Goal: Task Accomplishment & Management: Complete application form

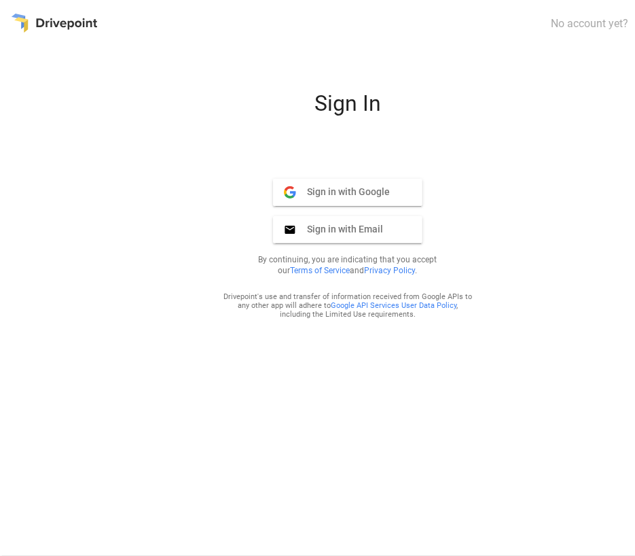
click at [25, 134] on div "Sign In Sign in with Google Google Sign in with Email Email By continuing, you …" at bounding box center [348, 317] width 674 height 455
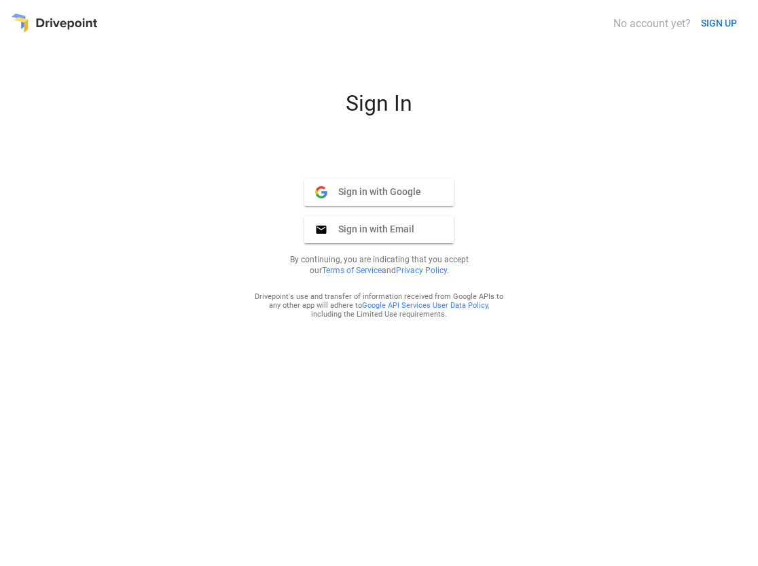
click at [706, 21] on button "SIGN UP" at bounding box center [719, 23] width 47 height 25
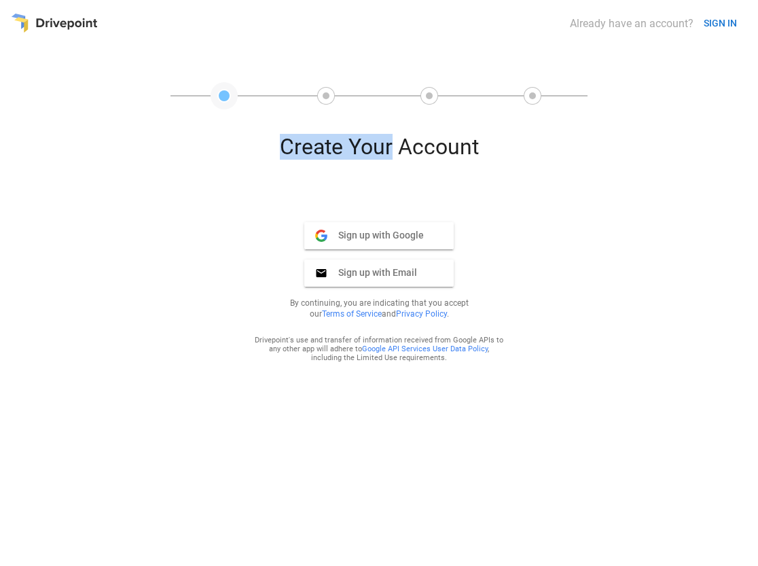
drag, startPoint x: 390, startPoint y: 147, endPoint x: 251, endPoint y: 135, distance: 139.8
click at [251, 135] on div "Create Your Account" at bounding box center [379, 152] width 326 height 37
drag, startPoint x: 270, startPoint y: 138, endPoint x: 583, endPoint y: 153, distance: 314.2
click at [583, 153] on div "Create Your Account Sign up with Google Google Sign up with Email Email By cont…" at bounding box center [379, 345] width 736 height 422
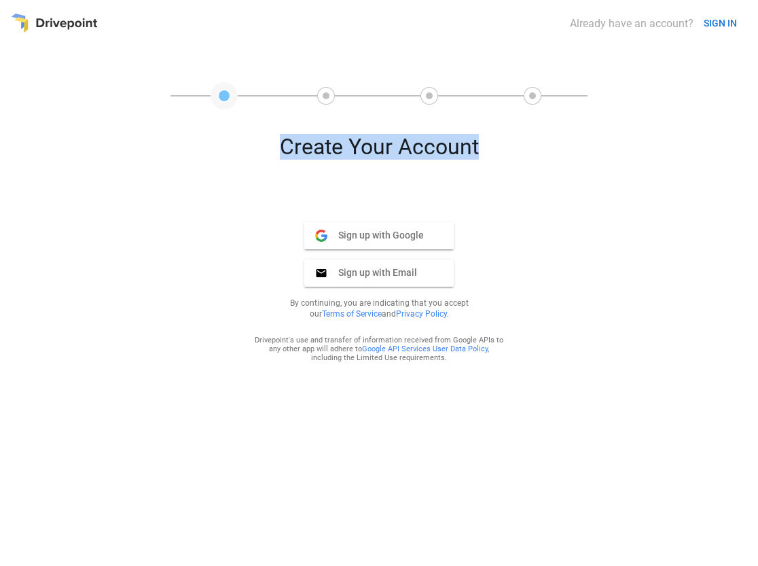
click at [583, 153] on div "Create Your Account Sign up with Google Google Sign up with Email Email By cont…" at bounding box center [379, 345] width 736 height 422
drag, startPoint x: 356, startPoint y: 145, endPoint x: 280, endPoint y: 139, distance: 76.3
click at [280, 139] on div "Create Your Account Sign up with Google Google Sign up with Email Email By cont…" at bounding box center [379, 345] width 736 height 422
click at [280, 139] on div "Create Your Account" at bounding box center [379, 152] width 326 height 37
drag, startPoint x: 546, startPoint y: 147, endPoint x: 558, endPoint y: 147, distance: 12.2
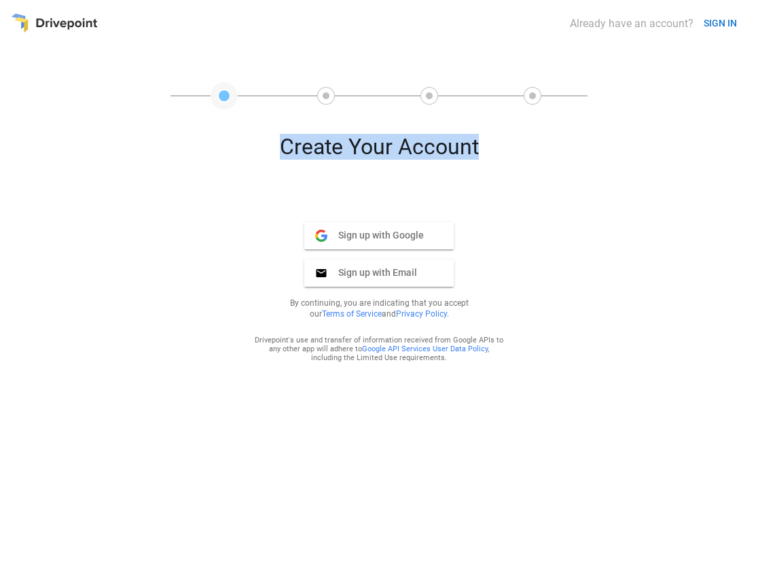
click at [558, 147] on div "Create Your Account Sign up with Google Google Sign up with Email Email By cont…" at bounding box center [379, 345] width 736 height 422
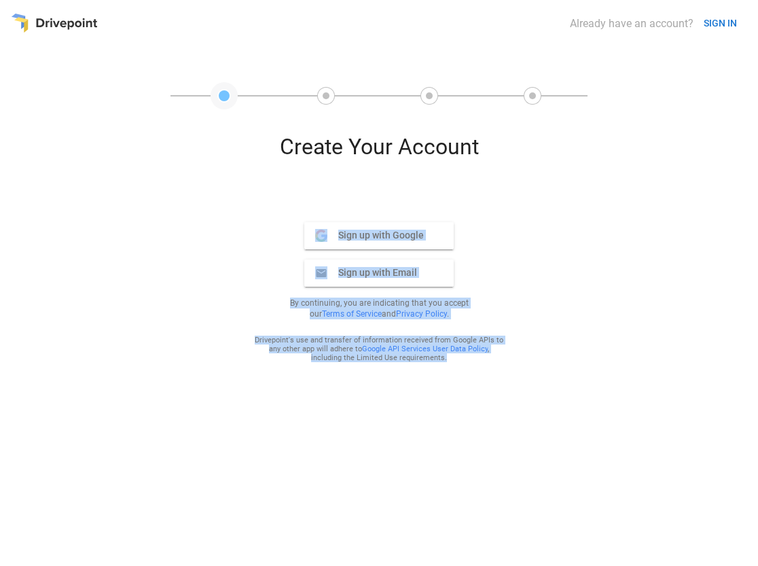
drag, startPoint x: 558, startPoint y: 147, endPoint x: 433, endPoint y: 386, distance: 270.1
click at [433, 386] on div "Create Your Account Sign up with Google Google Sign up with Email Email By cont…" at bounding box center [379, 345] width 736 height 422
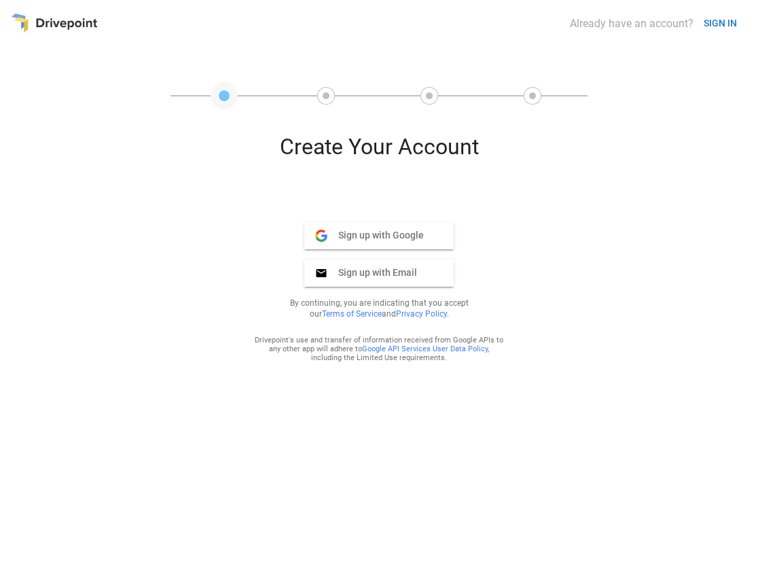
click at [586, 164] on div "Create Your Account Sign up with Google Google Sign up with Email Email By cont…" at bounding box center [379, 345] width 736 height 422
